Goal: Transaction & Acquisition: Purchase product/service

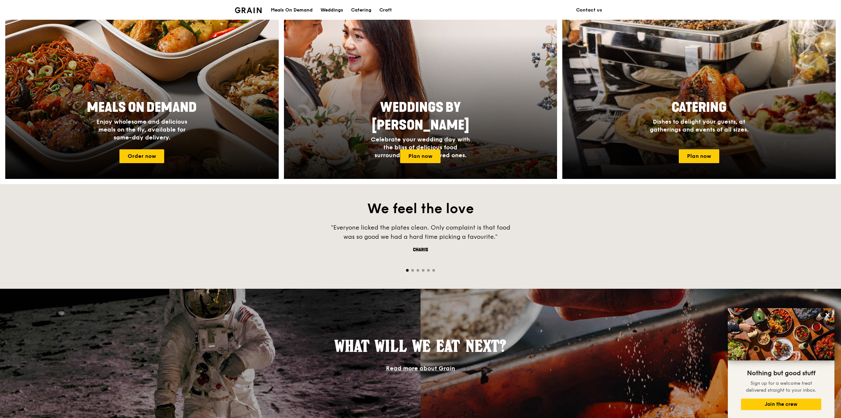
scroll to position [329, 0]
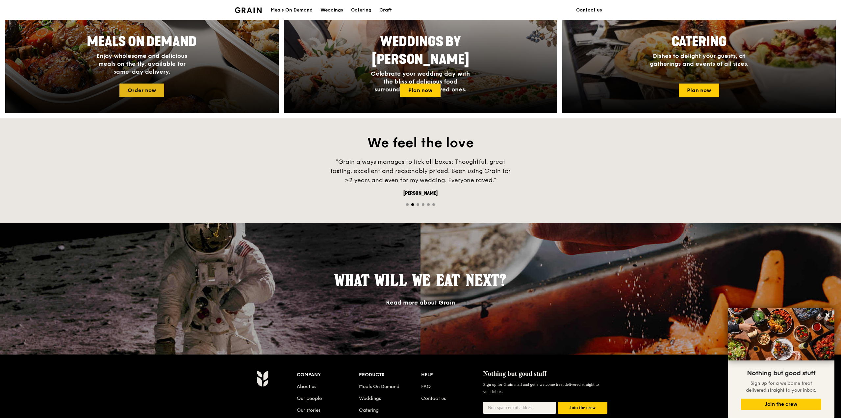
click at [148, 89] on link "Order now" at bounding box center [141, 91] width 45 height 14
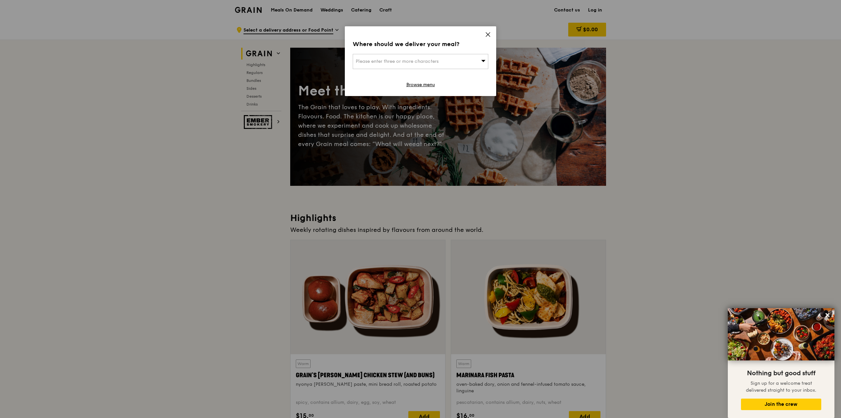
click at [476, 64] on div "Please enter three or more characters" at bounding box center [421, 61] width 136 height 15
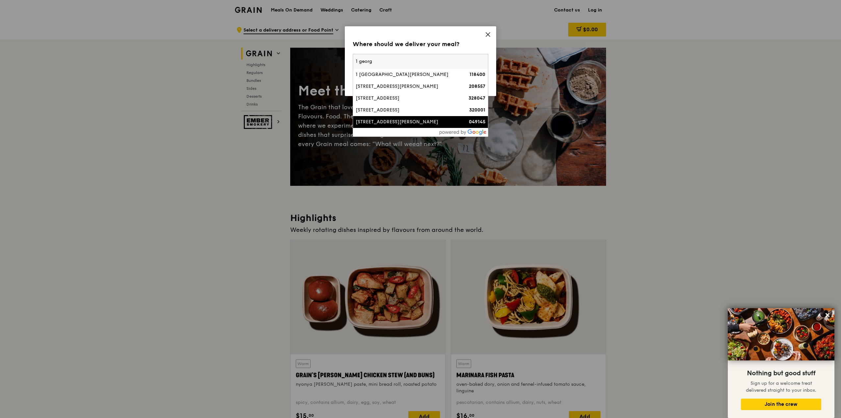
type input "1 georg"
click at [456, 121] on div "049145" at bounding box center [469, 122] width 33 height 7
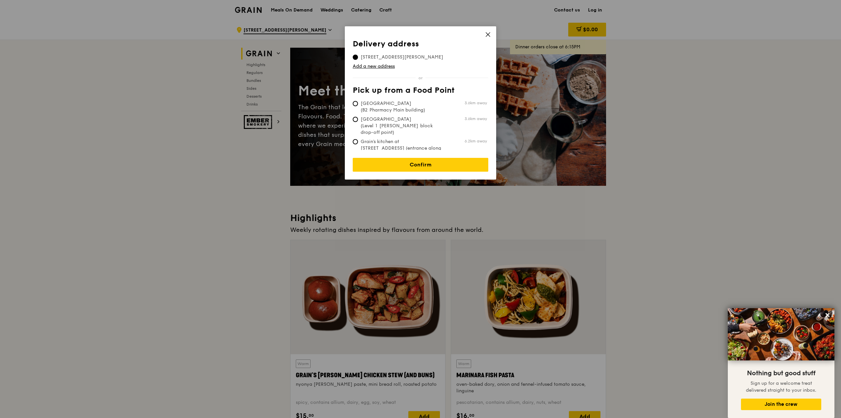
click at [421, 108] on span "[GEOGRAPHIC_DATA] (B2 Pharmacy Main building)" at bounding box center [402, 106] width 98 height 13
click at [358, 106] on input "[GEOGRAPHIC_DATA] (B2 Pharmacy Main building) 3.6km away" at bounding box center [355, 103] width 5 height 5
radio input "true"
click at [426, 160] on link "Confirm" at bounding box center [421, 165] width 136 height 14
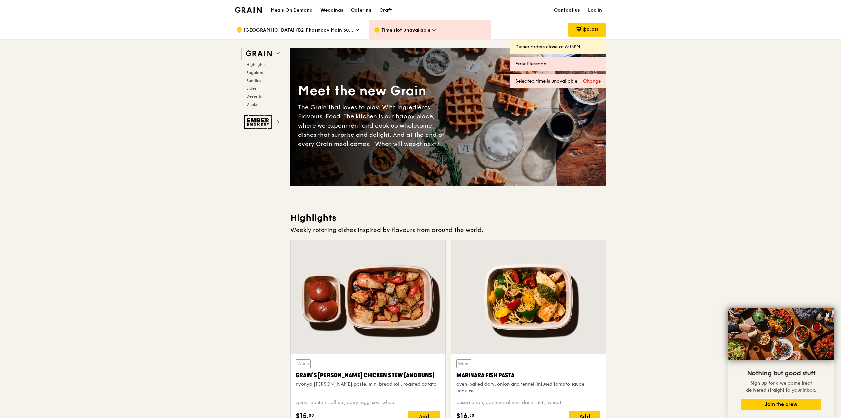
click at [422, 34] on div "Time slot unavailable" at bounding box center [430, 30] width 122 height 20
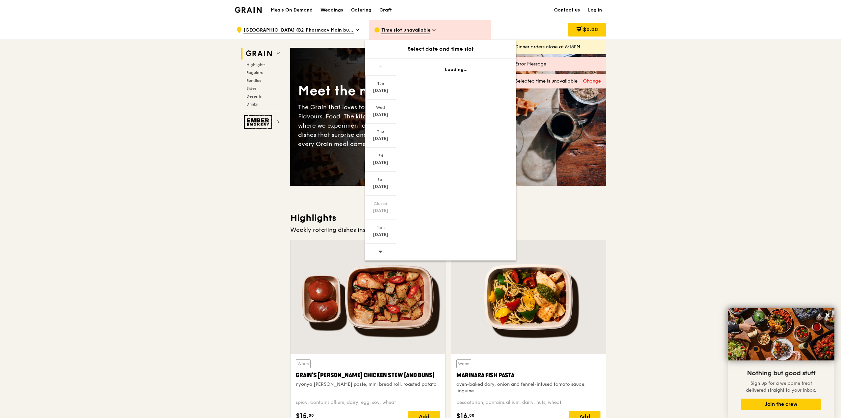
click at [377, 114] on div "[DATE]" at bounding box center [380, 115] width 29 height 7
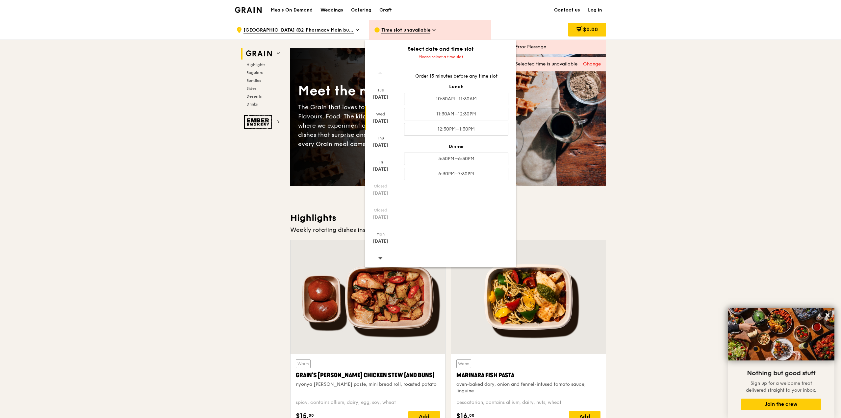
drag, startPoint x: 685, startPoint y: 123, endPoint x: 673, endPoint y: 120, distance: 11.9
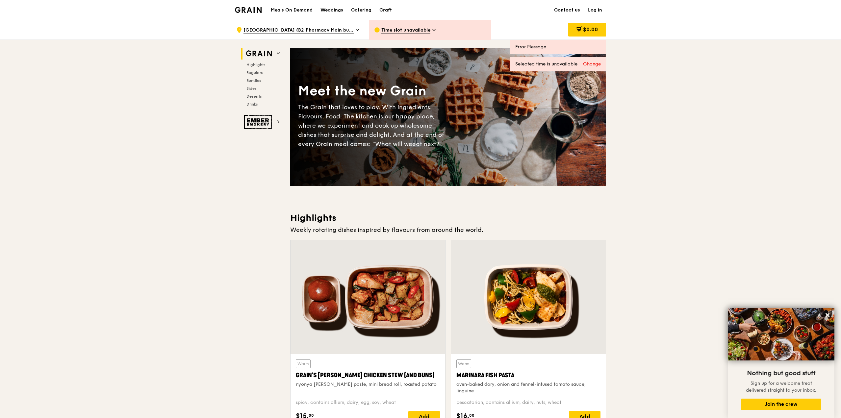
click at [328, 29] on span "[GEOGRAPHIC_DATA] (B2 Pharmacy Main building)" at bounding box center [299, 30] width 110 height 7
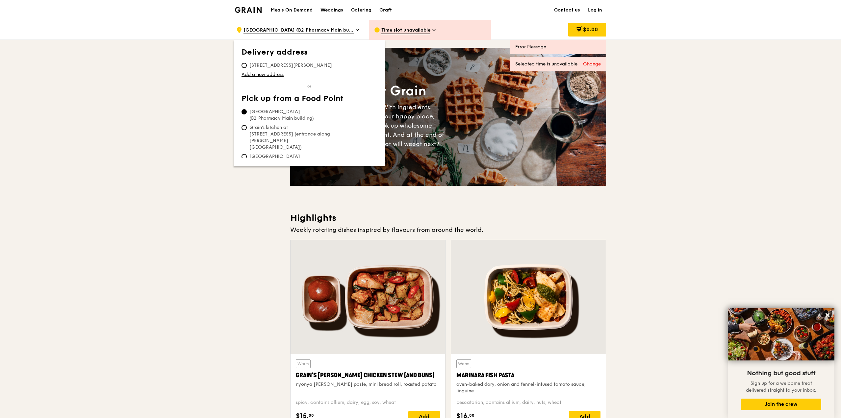
click at [247, 65] on span "[STREET_ADDRESS][PERSON_NAME]" at bounding box center [291, 65] width 98 height 7
click at [247, 65] on input "[STREET_ADDRESS][PERSON_NAME]" at bounding box center [244, 65] width 5 height 5
radio input "true"
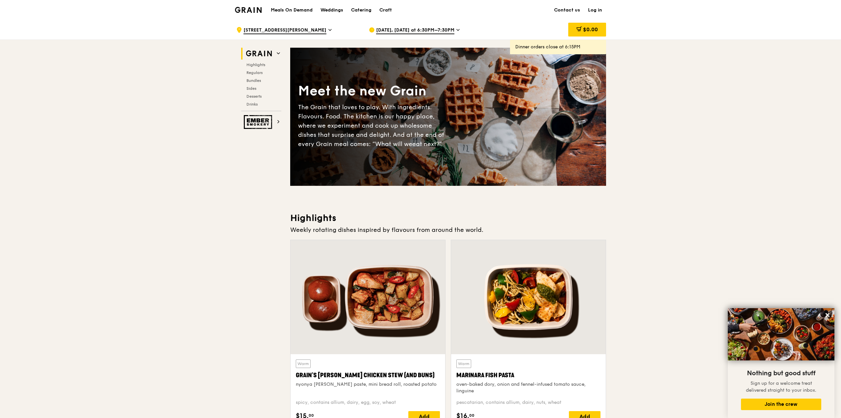
click at [439, 31] on span "[DATE], [DATE] at 6:30PM–7:30PM" at bounding box center [415, 30] width 78 height 7
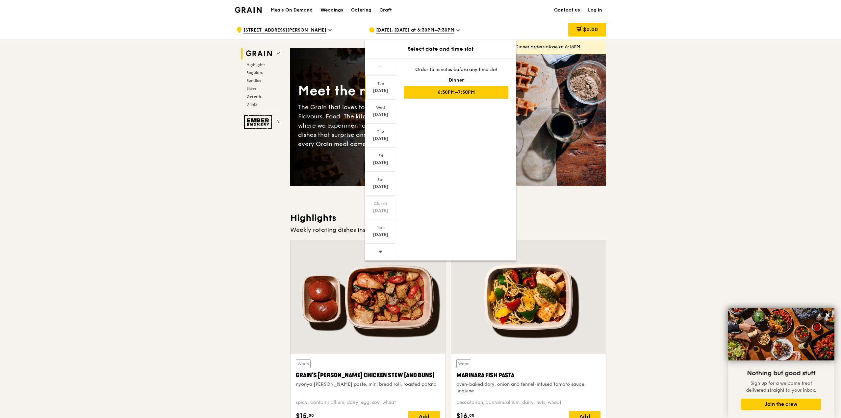
click at [388, 88] on div "[DATE]" at bounding box center [380, 91] width 29 height 7
click at [384, 107] on div "Wed" at bounding box center [380, 107] width 29 height 5
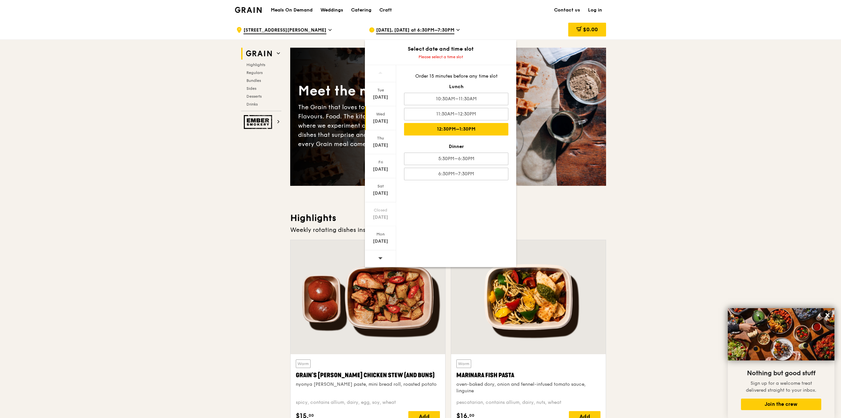
click at [452, 125] on div "12:30PM–1:30PM" at bounding box center [456, 129] width 104 height 13
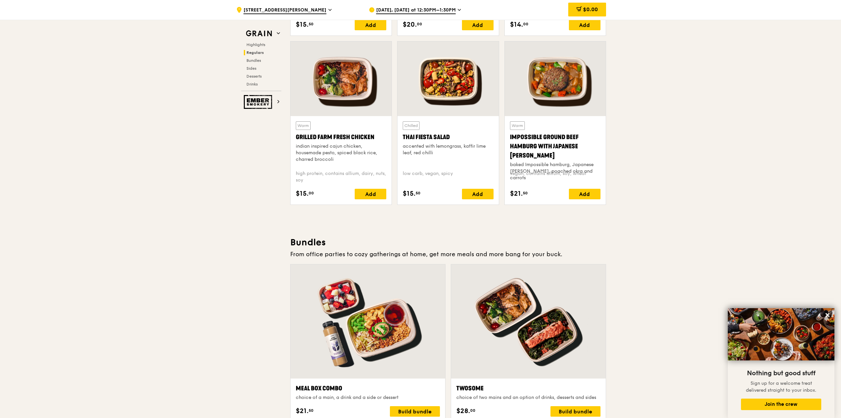
scroll to position [737, 0]
